Goal: Find specific page/section: Find specific page/section

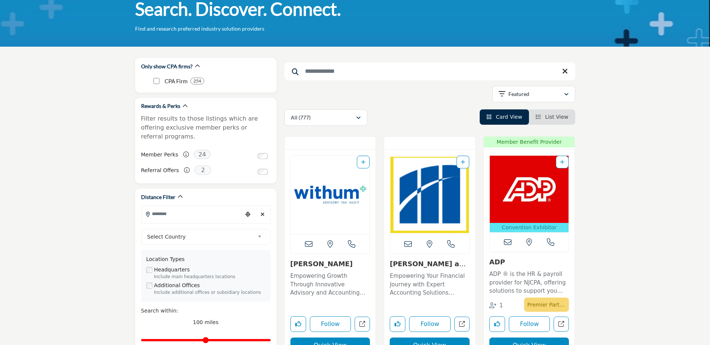
scroll to position [112, 0]
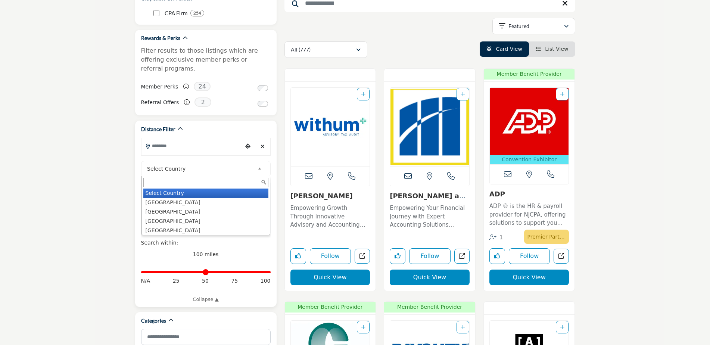
click at [200, 164] on span "Select Country" at bounding box center [200, 168] width 107 height 9
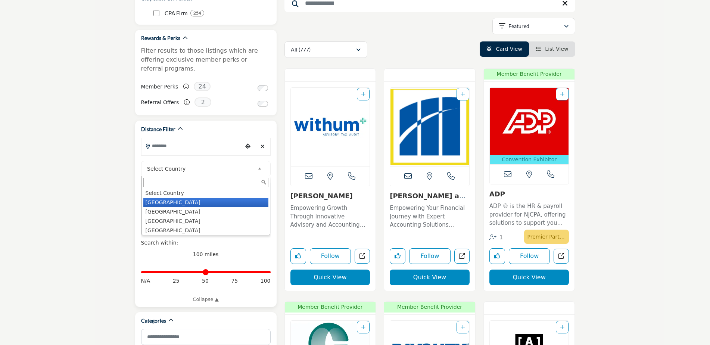
click at [172, 198] on li "[GEOGRAPHIC_DATA]" at bounding box center [205, 202] width 125 height 9
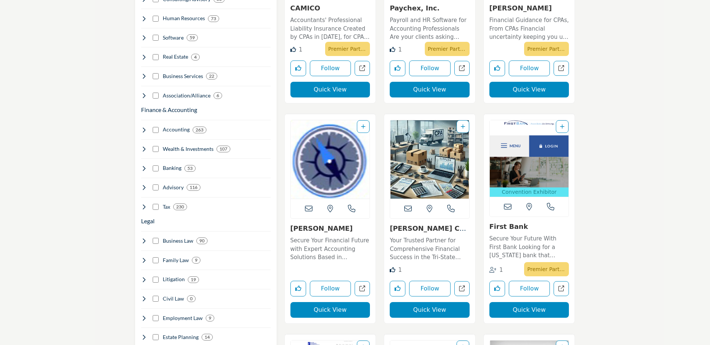
scroll to position [522, 0]
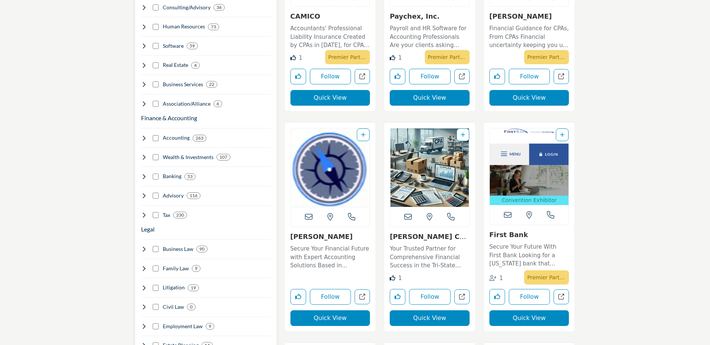
click at [180, 134] on h4 "Accounting" at bounding box center [176, 137] width 27 height 7
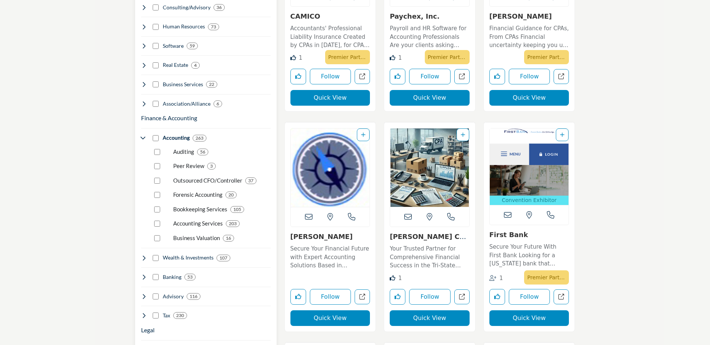
click at [193, 219] on p "Accounting Services" at bounding box center [198, 223] width 50 height 9
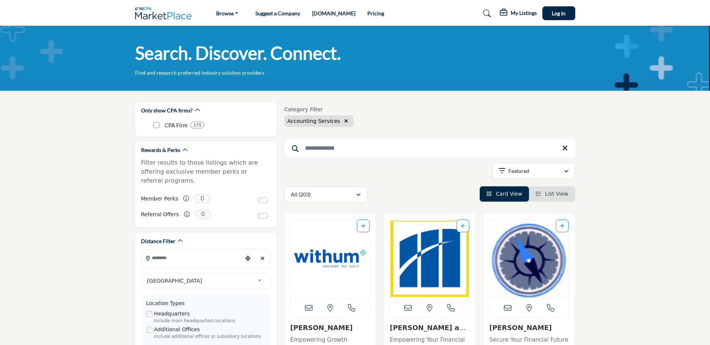
click at [141, 10] on img at bounding box center [165, 13] width 60 height 12
